Goal: Information Seeking & Learning: Check status

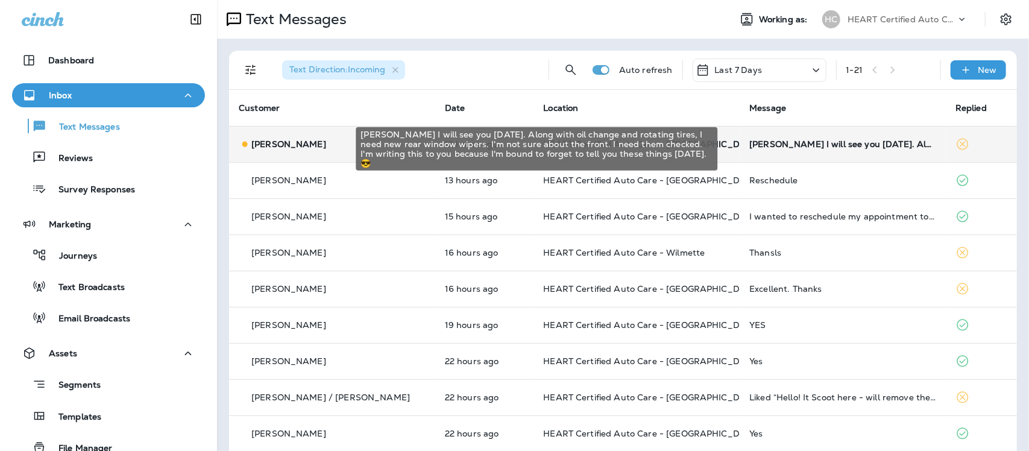
click at [856, 142] on div "[PERSON_NAME] I will see you [DATE]. Along with oil change and rotating tires, …" at bounding box center [842, 144] width 187 height 10
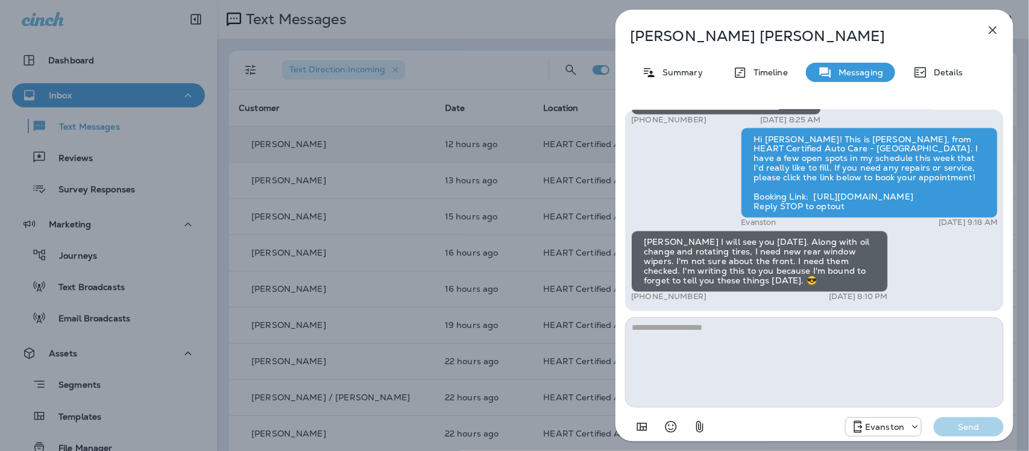
click at [998, 25] on icon "button" at bounding box center [992, 30] width 14 height 14
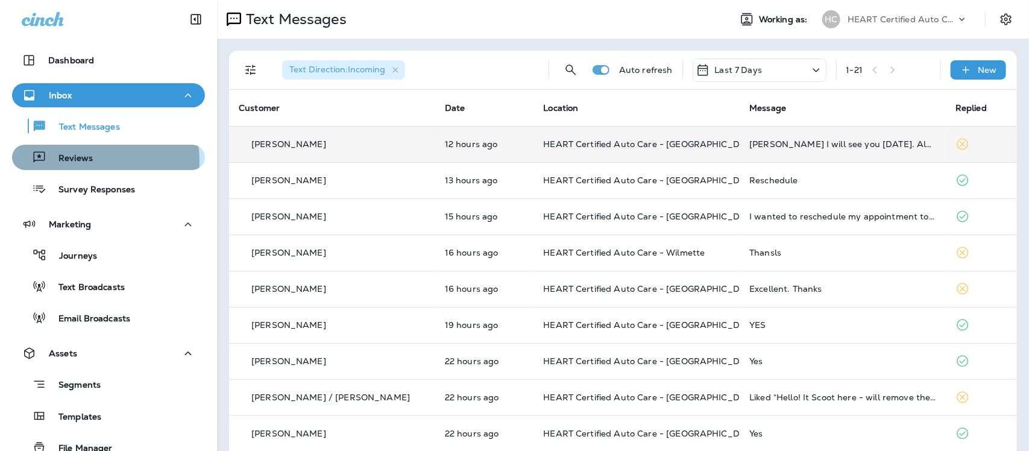
click at [82, 161] on p "Reviews" at bounding box center [69, 158] width 46 height 11
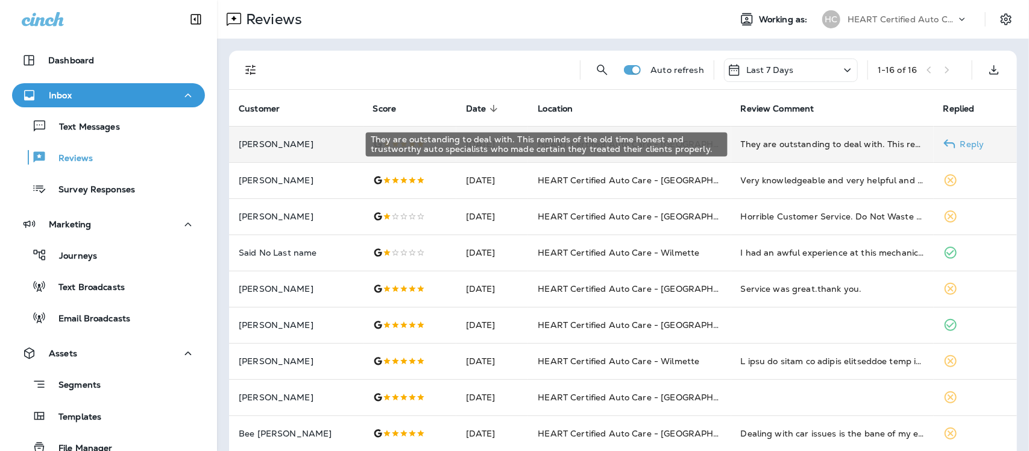
click at [848, 146] on div "They are outstanding to deal with. This reminds of the old time honest and trus…" at bounding box center [832, 144] width 183 height 12
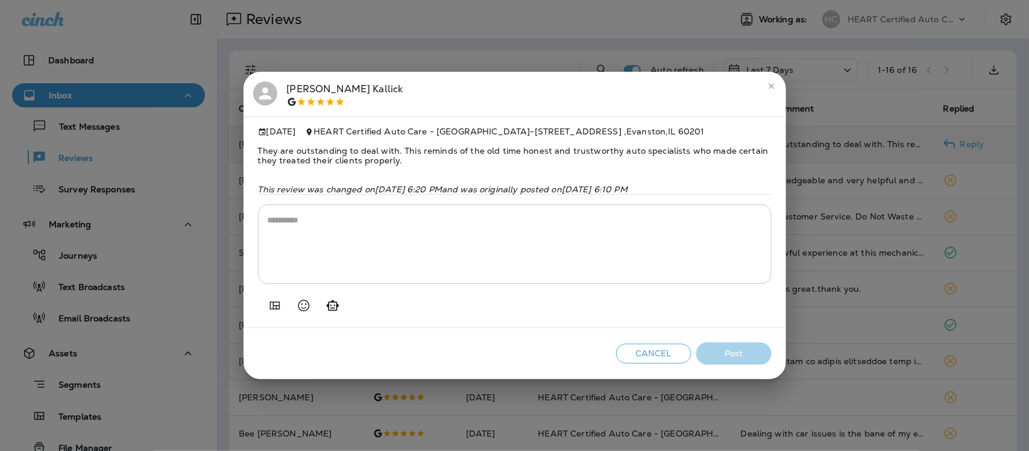
click at [767, 83] on icon "close" at bounding box center [772, 86] width 10 height 10
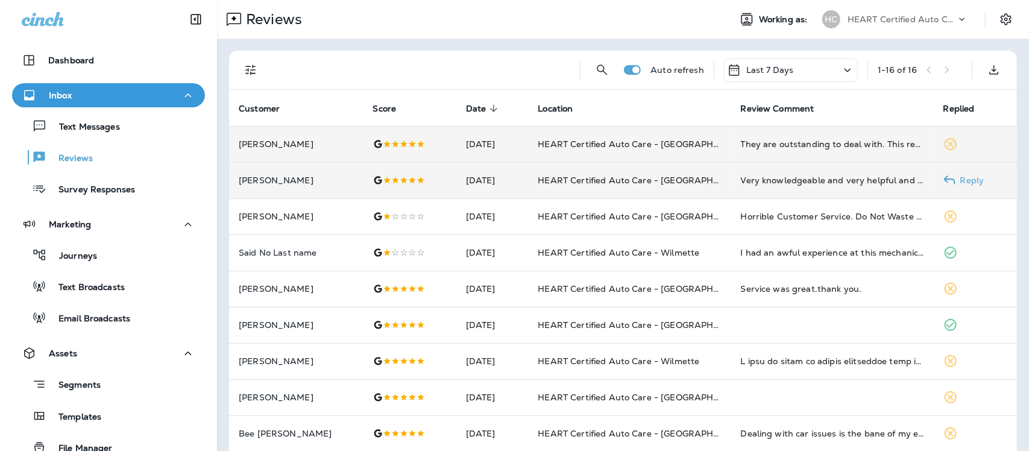
click at [813, 181] on div "Very knowledgeable and very helpful and kind" at bounding box center [832, 180] width 183 height 12
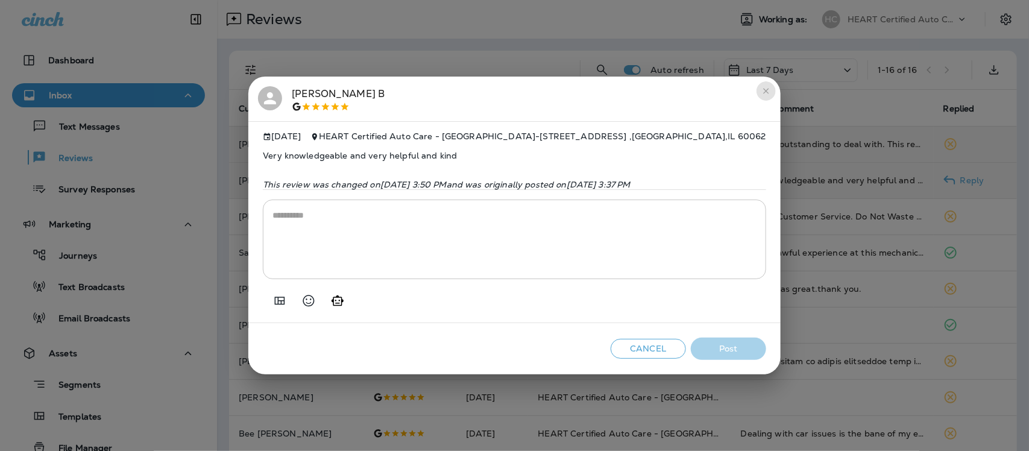
click at [766, 88] on icon "close" at bounding box center [766, 91] width 10 height 10
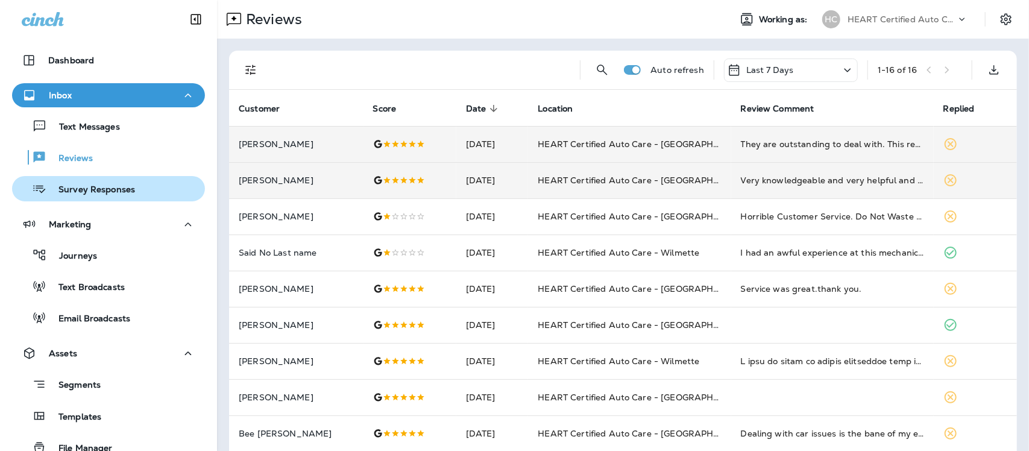
click at [110, 190] on p "Survey Responses" at bounding box center [90, 189] width 89 height 11
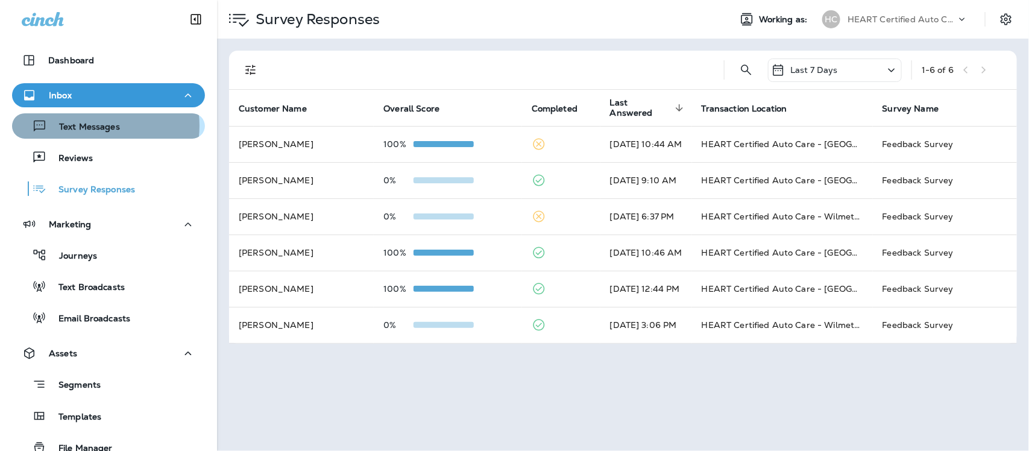
click at [92, 125] on p "Text Messages" at bounding box center [83, 127] width 73 height 11
